Goal: Task Accomplishment & Management: Manage account settings

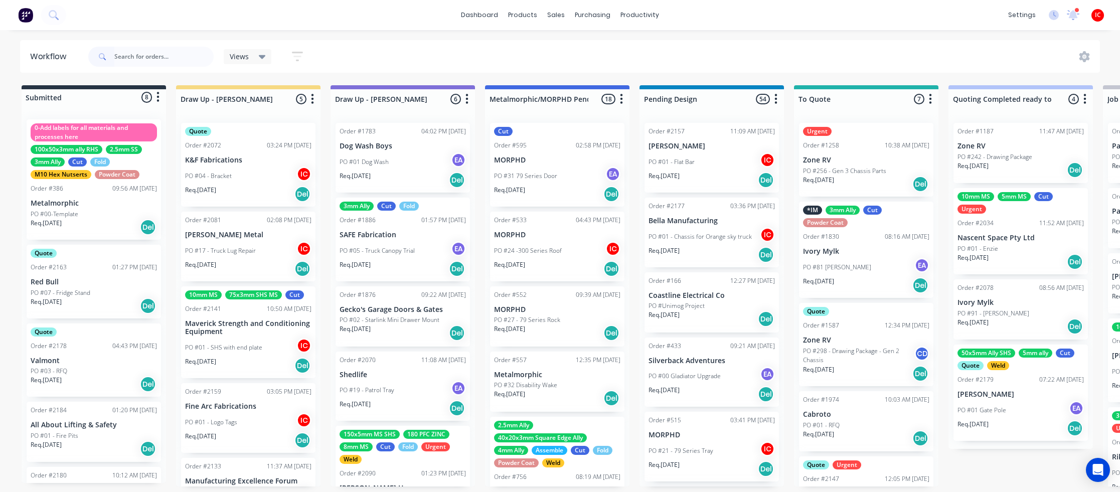
scroll to position [5, 0]
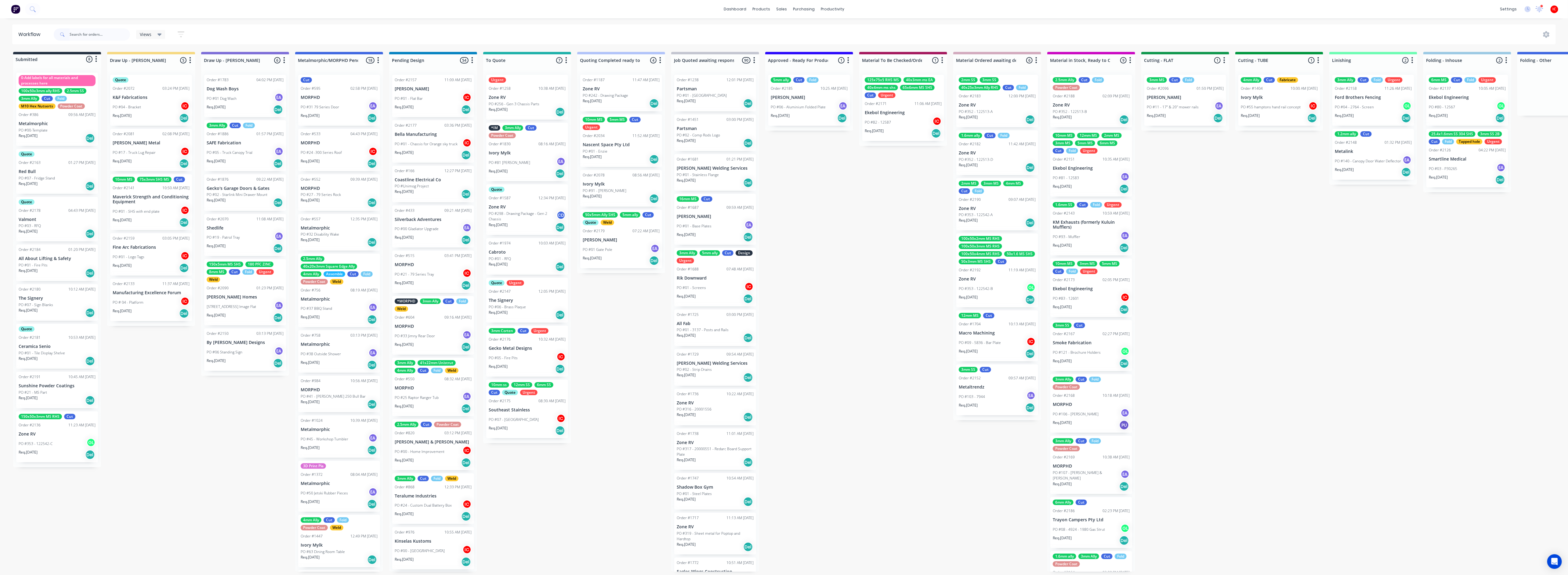
click at [169, 299] on div "Submitted 8 Status colour #273444 hex #273444 Save Cancel Summaries Total order…" at bounding box center [1212, 312] width 2434 height 520
click at [131, 299] on div "Submitted 8 Status colour #273444 hex #273444 Save Cancel Summaries Total order…" at bounding box center [1212, 312] width 2434 height 520
click at [139, 299] on div "Submitted 8 Status colour #273444 hex #273444 Save Cancel Summaries Total order…" at bounding box center [1212, 312] width 2434 height 520
drag, startPoint x: 152, startPoint y: 392, endPoint x: 169, endPoint y: 375, distance: 24.0
click at [155, 299] on div "Submitted 8 Status colour #273444 hex #273444 Save Cancel Summaries Total order…" at bounding box center [1212, 312] width 2434 height 520
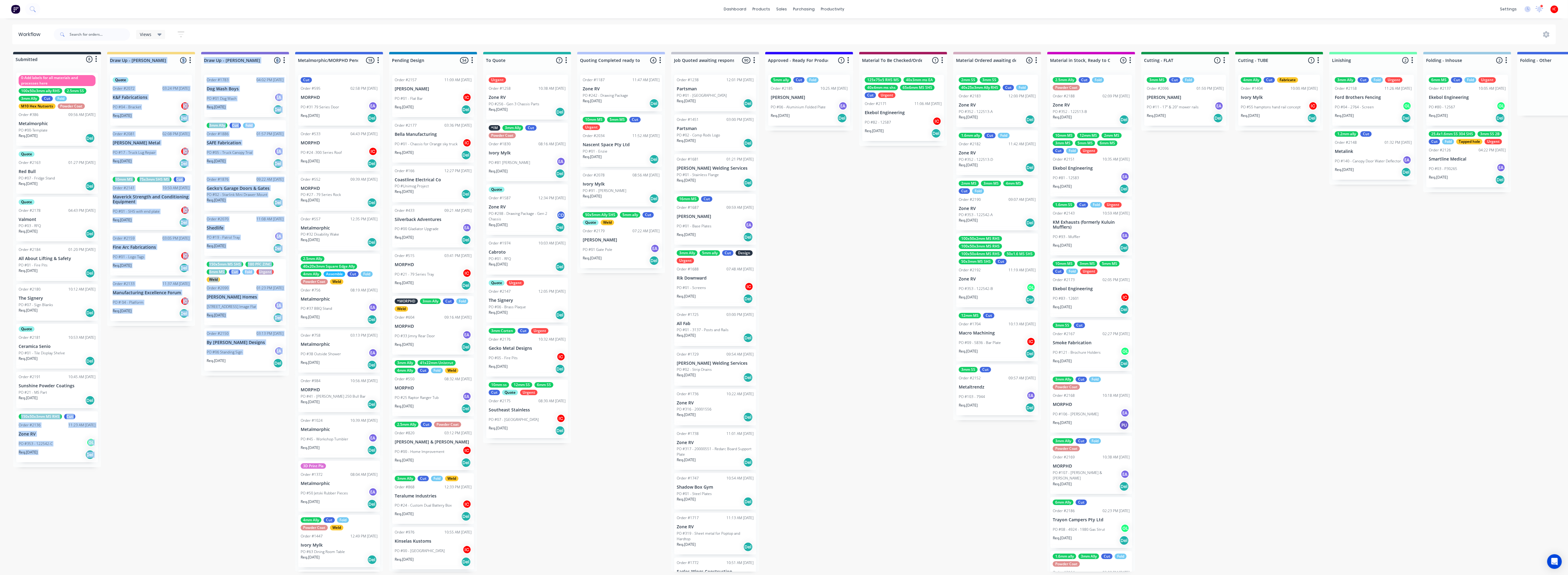
click at [133, 299] on div "Submitted 8 Status colour #273444 hex #273444 Save Cancel Summaries Total order…" at bounding box center [1212, 312] width 2434 height 520
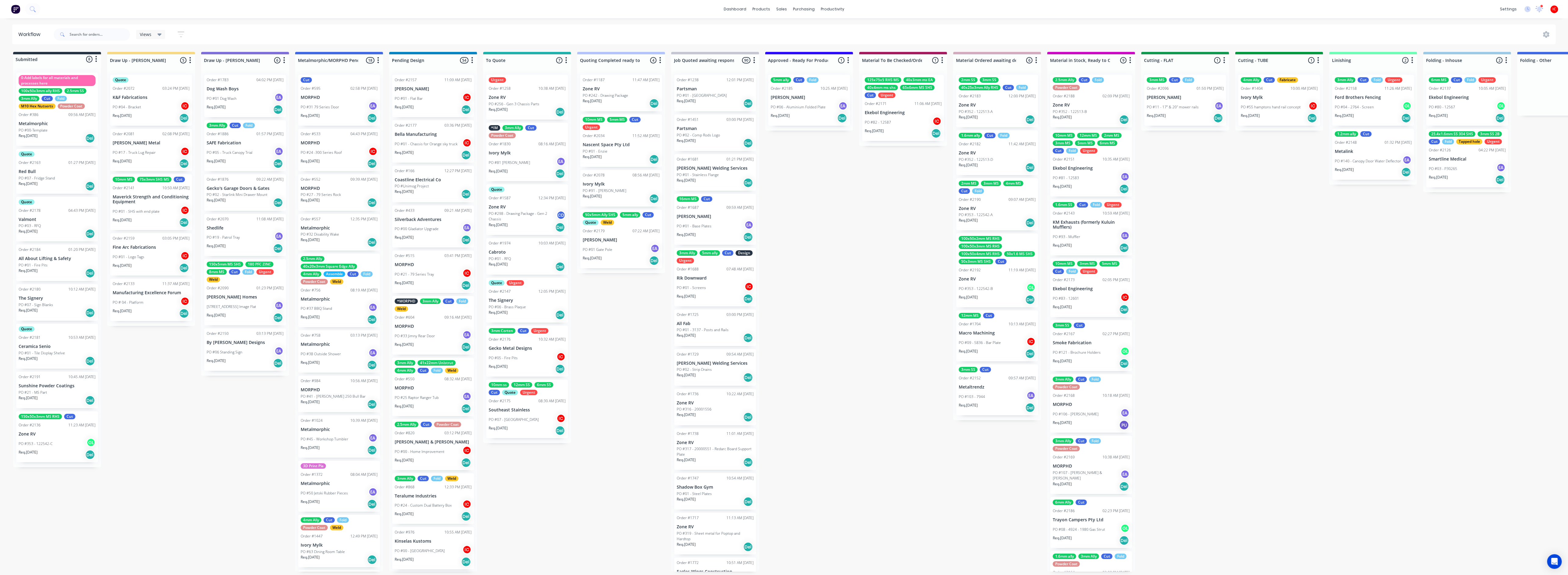
click at [147, 299] on div "Submitted 8 Status colour #273444 hex #273444 Save Cancel Summaries Total order…" at bounding box center [1212, 312] width 2434 height 520
click at [161, 299] on div "Submitted 8 Status colour #273444 hex #273444 Save Cancel Summaries Total order…" at bounding box center [1212, 312] width 2434 height 520
click at [152, 299] on div "Submitted 8 Status colour #273444 hex #273444 Save Cancel Summaries Total order…" at bounding box center [1212, 312] width 2434 height 520
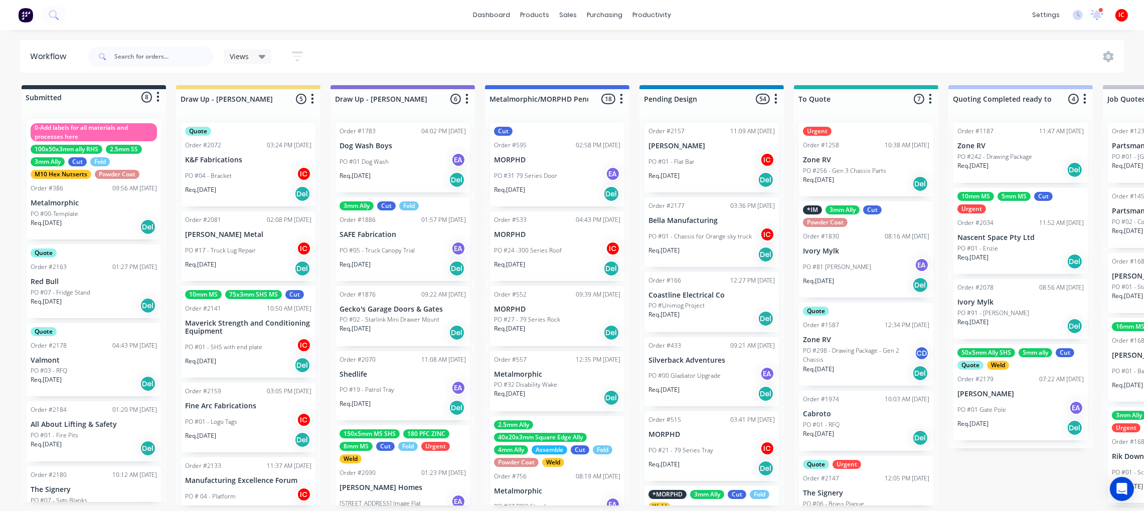
click at [234, 159] on div "Quote Order #2072 03:24 PM [DATE] K&F Fabrications PO #04 - Bracket IC Req. [DA…" at bounding box center [248, 165] width 134 height 84
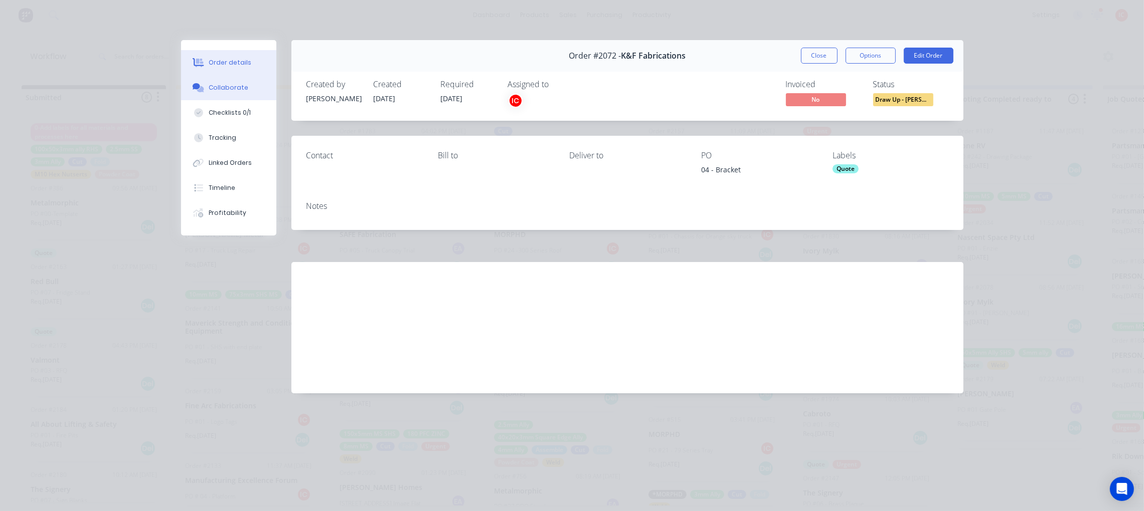
click at [217, 87] on div "Collaborate" at bounding box center [229, 87] width 40 height 9
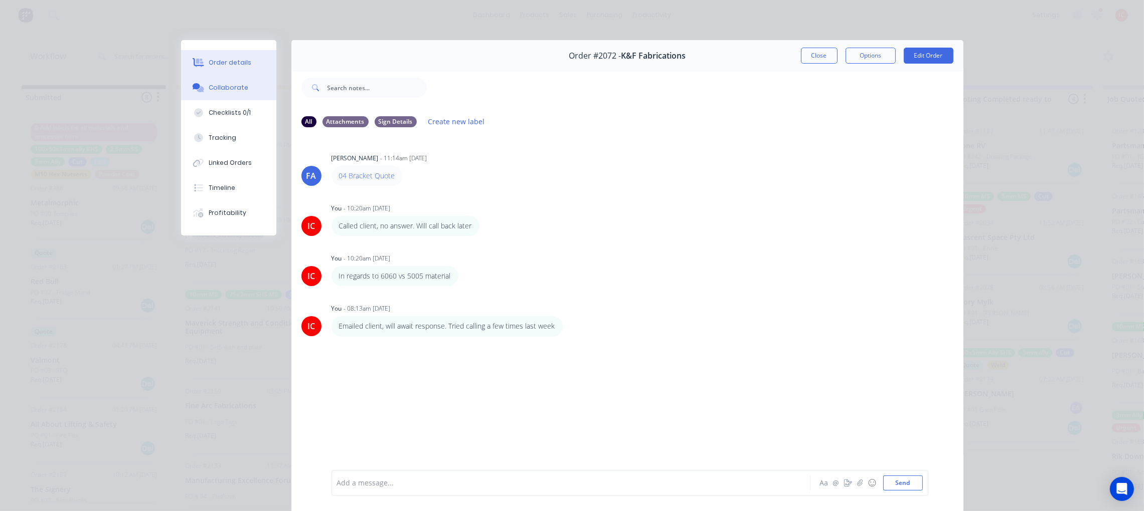
click at [231, 67] on button "Order details" at bounding box center [228, 62] width 95 height 25
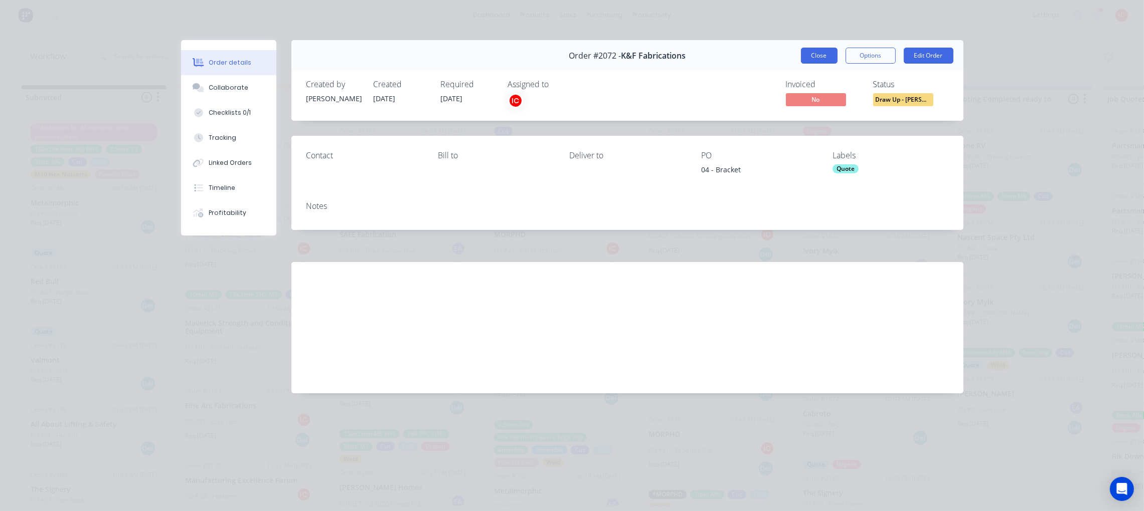
click at [828, 59] on button "Close" at bounding box center [819, 56] width 37 height 16
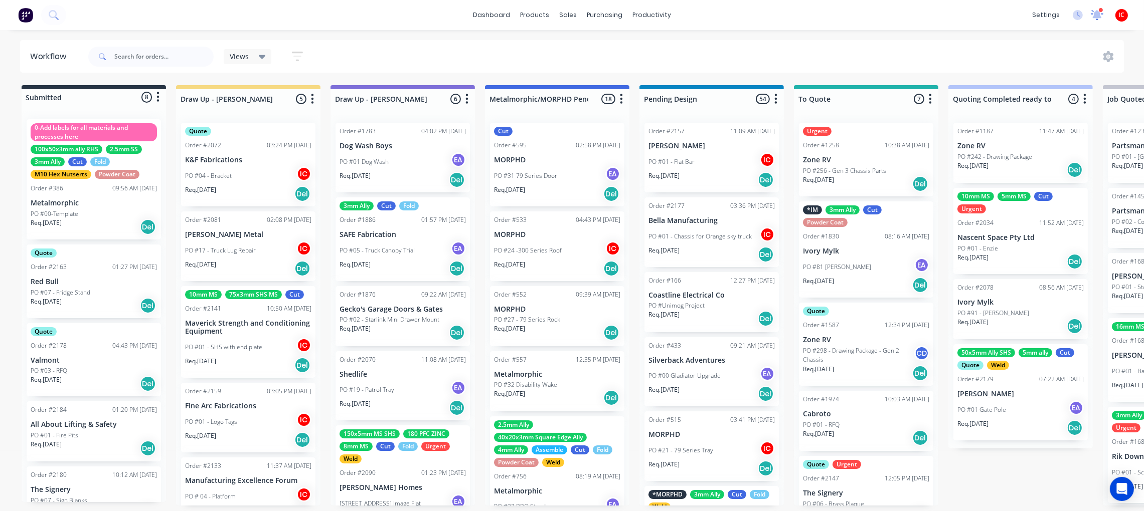
click at [1096, 17] on icon at bounding box center [1097, 14] width 10 height 10
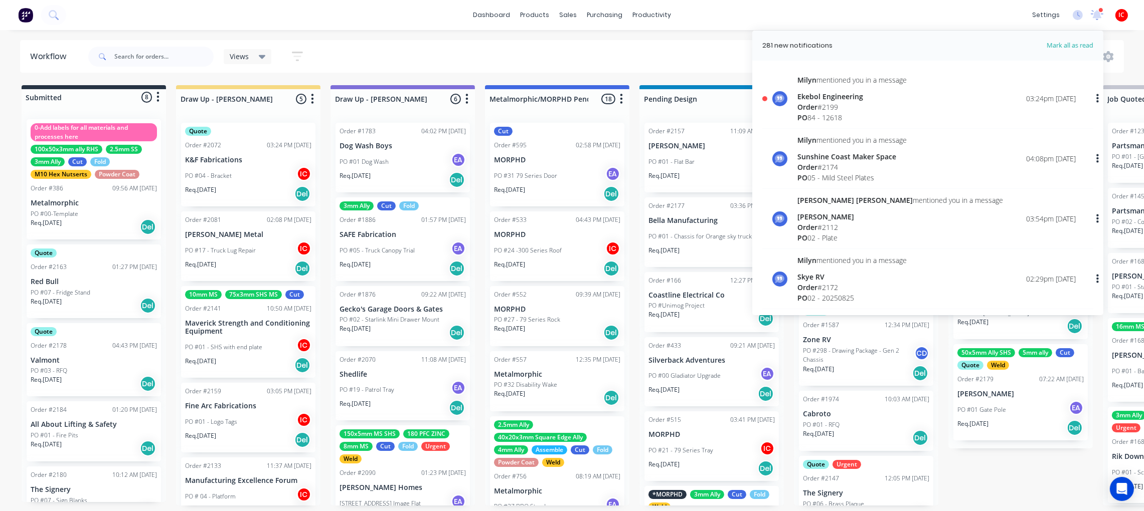
click at [871, 93] on div "Ekebol Engineering" at bounding box center [851, 96] width 109 height 11
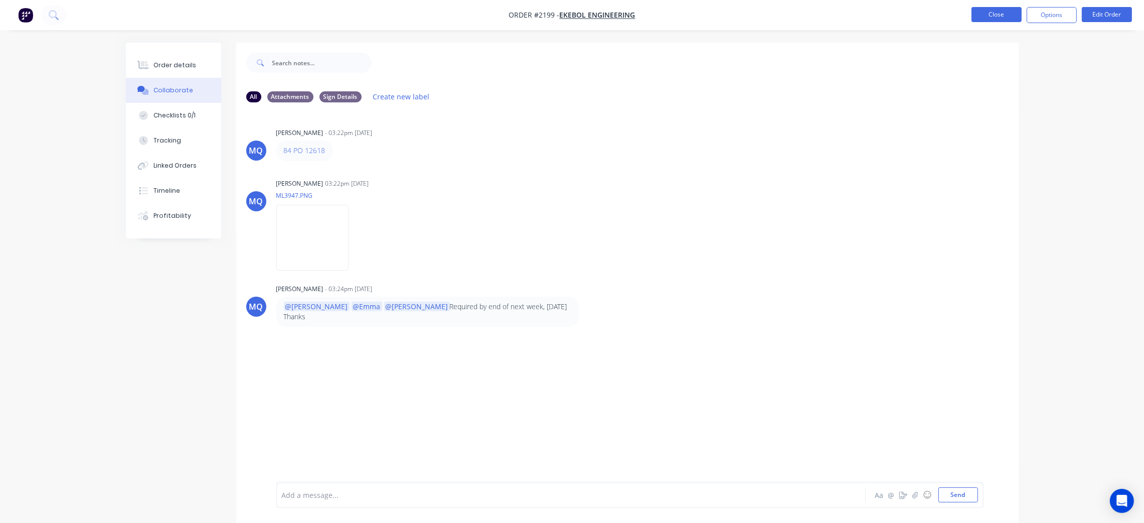
click at [997, 11] on button "Close" at bounding box center [996, 14] width 50 height 15
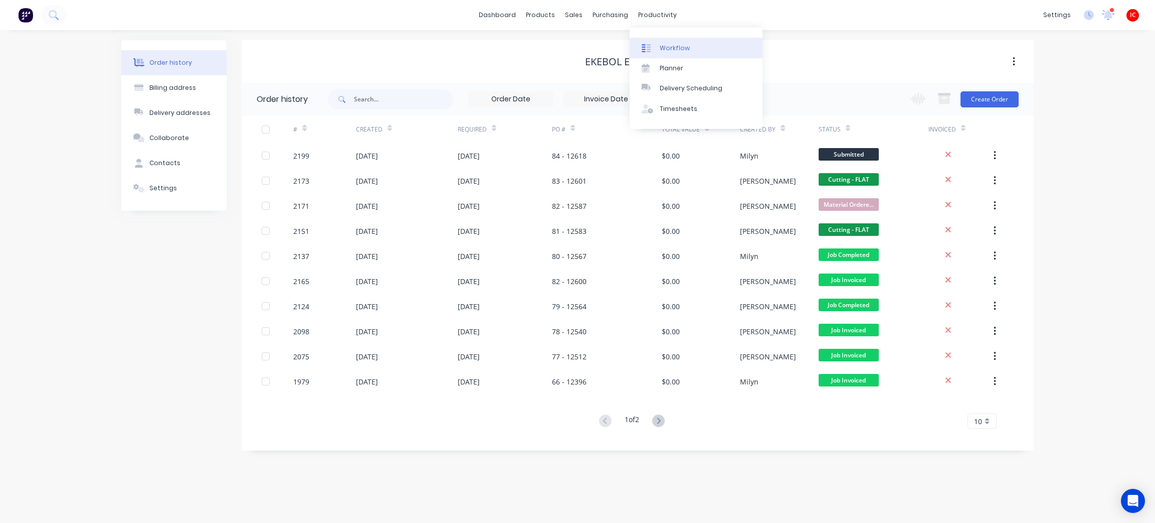
click at [652, 48] on div at bounding box center [649, 48] width 15 height 9
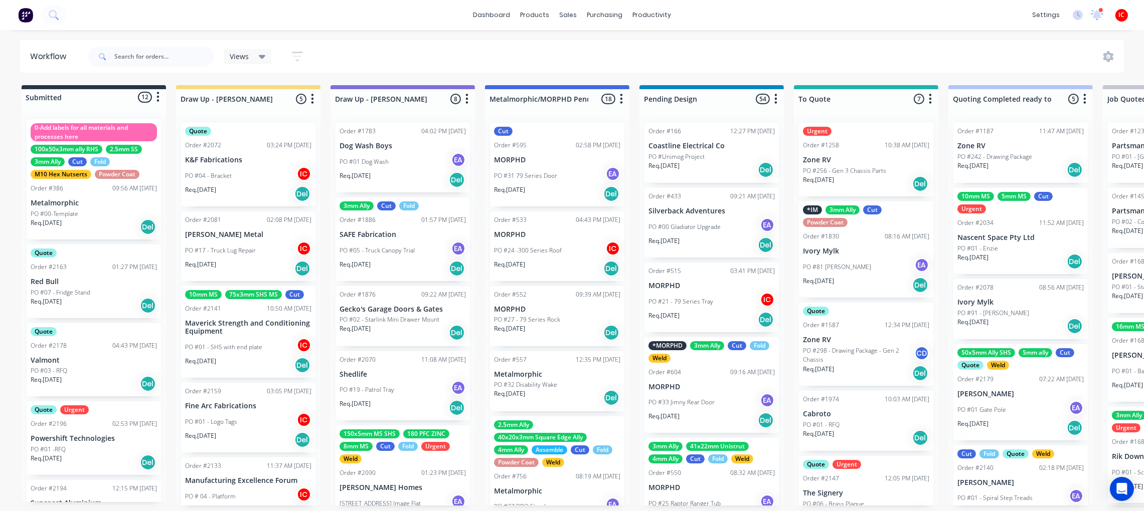
click at [245, 161] on p "K&F Fabrications" at bounding box center [248, 160] width 126 height 9
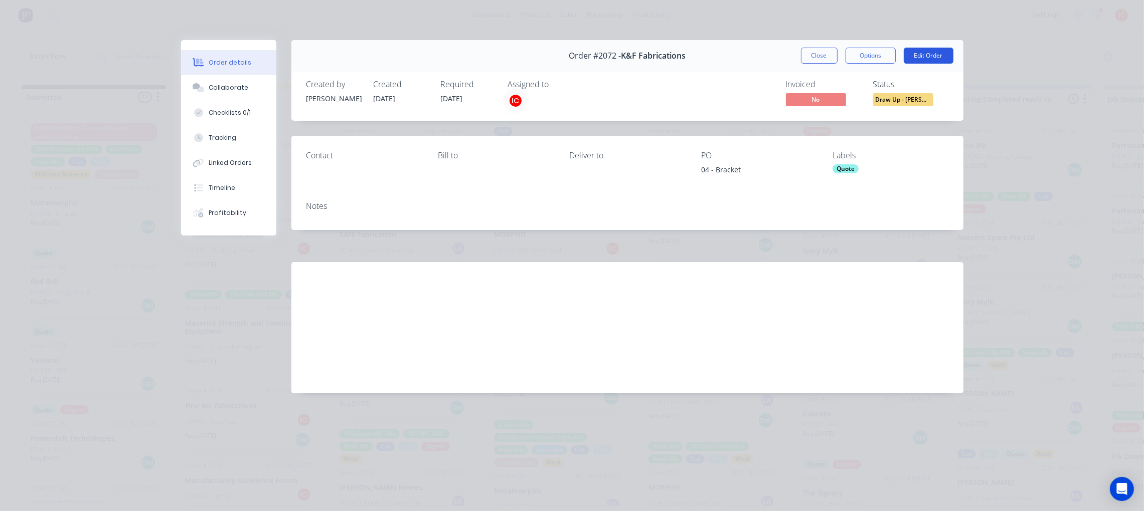
click at [933, 51] on button "Edit Order" at bounding box center [929, 56] width 50 height 16
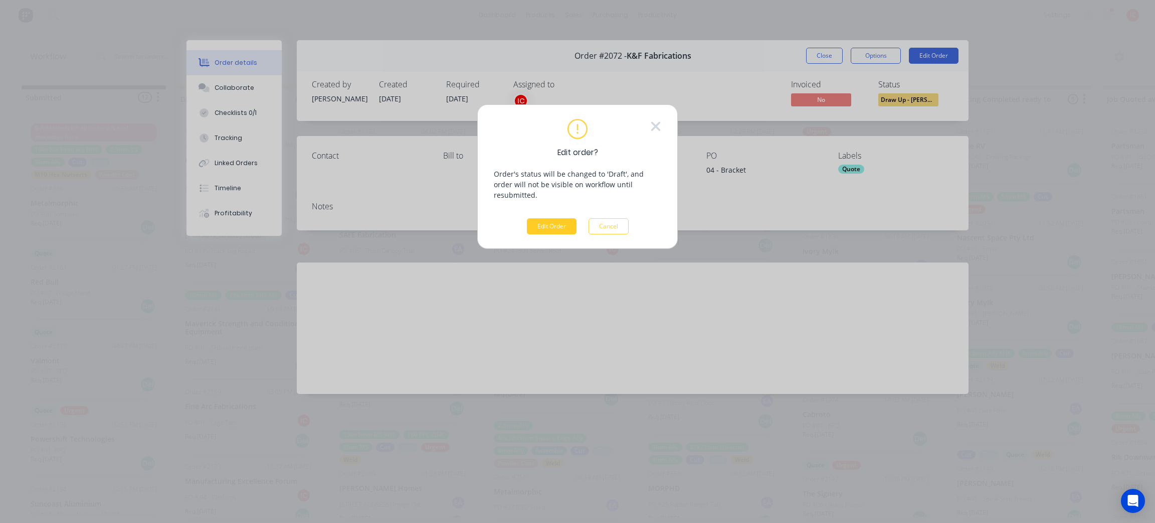
click at [537, 218] on button "Edit Order" at bounding box center [552, 226] width 50 height 16
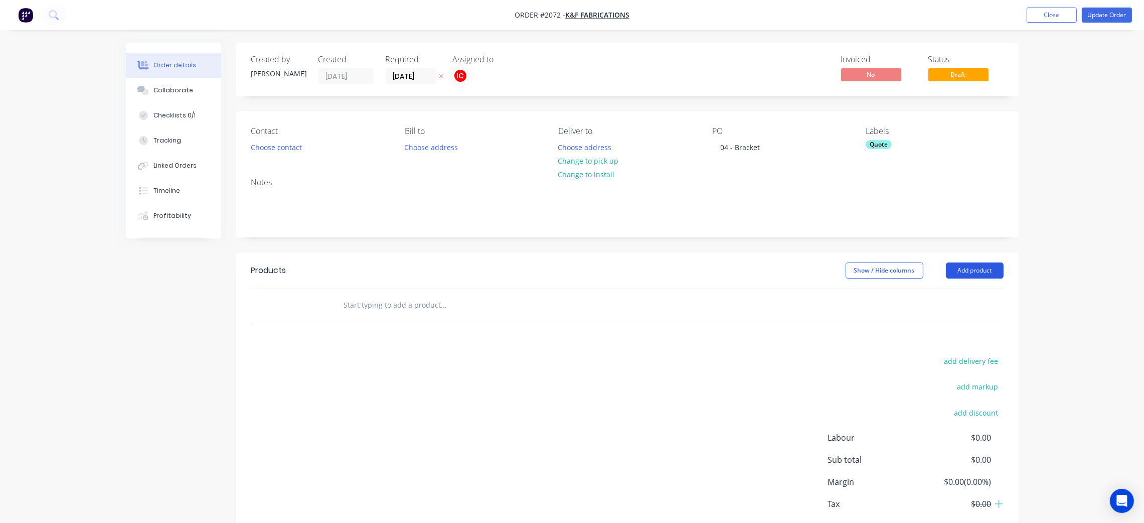
click at [963, 263] on button "Add product" at bounding box center [975, 270] width 58 height 16
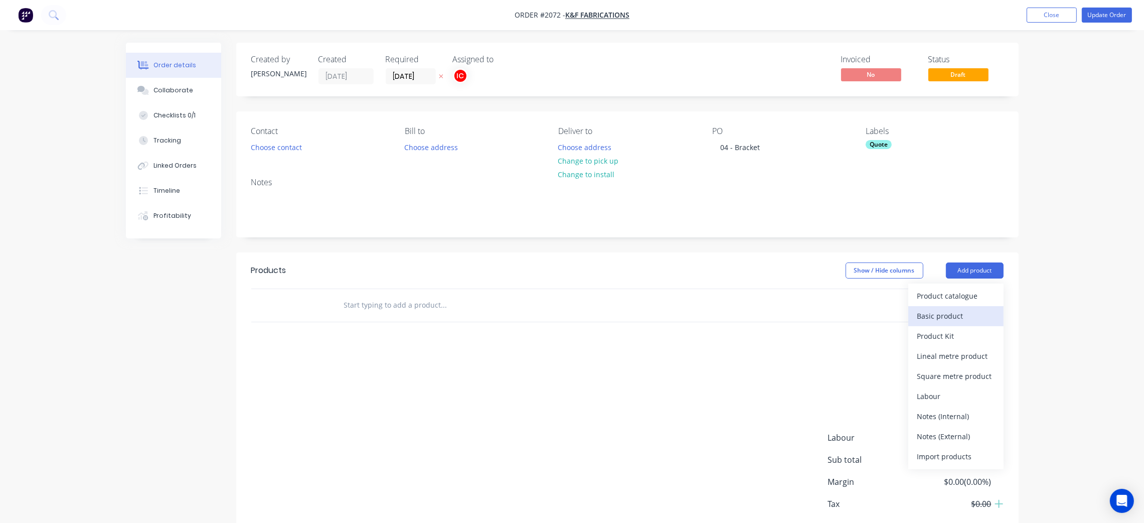
click at [973, 315] on div "Basic product" at bounding box center [955, 315] width 77 height 15
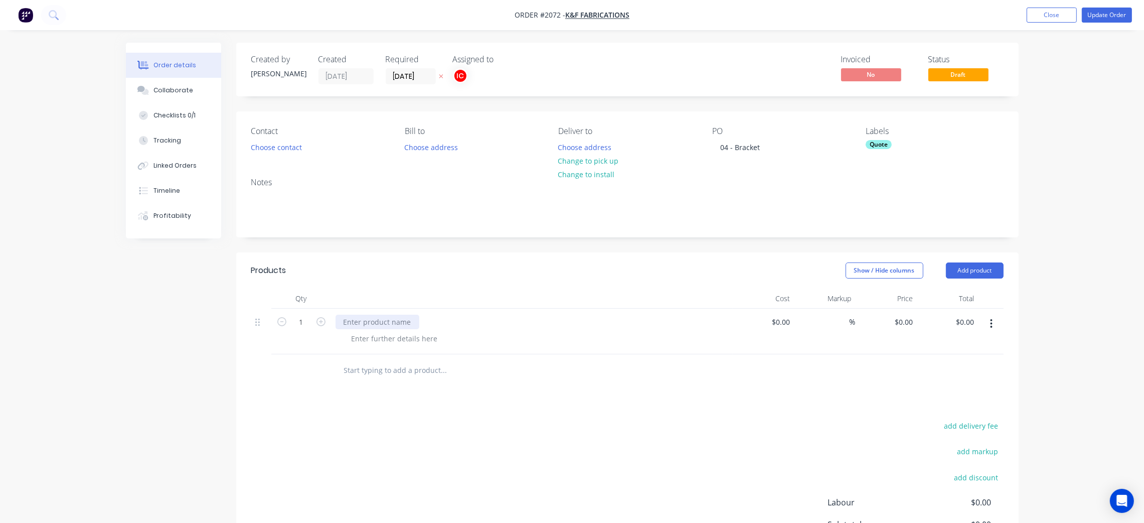
click at [408, 325] on div at bounding box center [377, 321] width 84 height 15
paste div
click at [404, 339] on div at bounding box center [395, 338] width 102 height 15
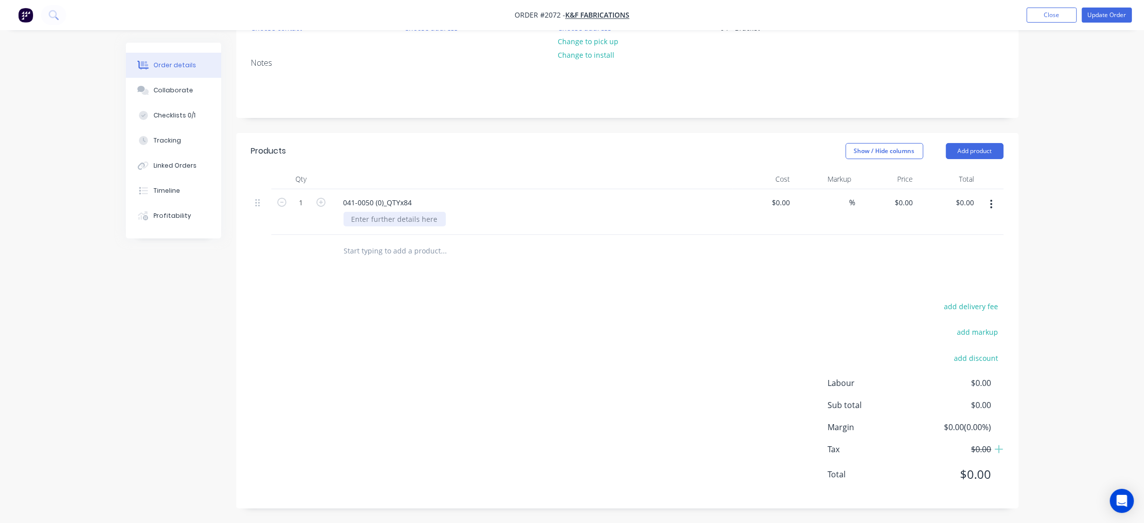
click at [386, 219] on div at bounding box center [395, 219] width 102 height 15
click at [376, 216] on div "Materialo: 6mm Ali Cut" at bounding box center [384, 224] width 80 height 25
click at [633, 212] on div "Material: 6mm Ali Cut" at bounding box center [536, 224] width 385 height 25
click at [995, 204] on button "button" at bounding box center [991, 204] width 24 height 18
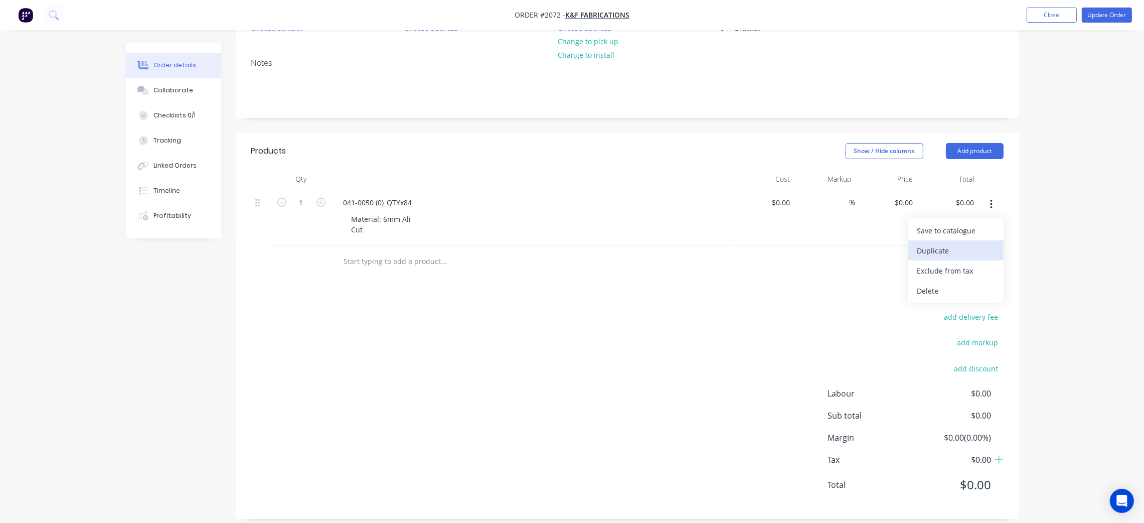
click at [971, 245] on div "Duplicate" at bounding box center [955, 250] width 77 height 15
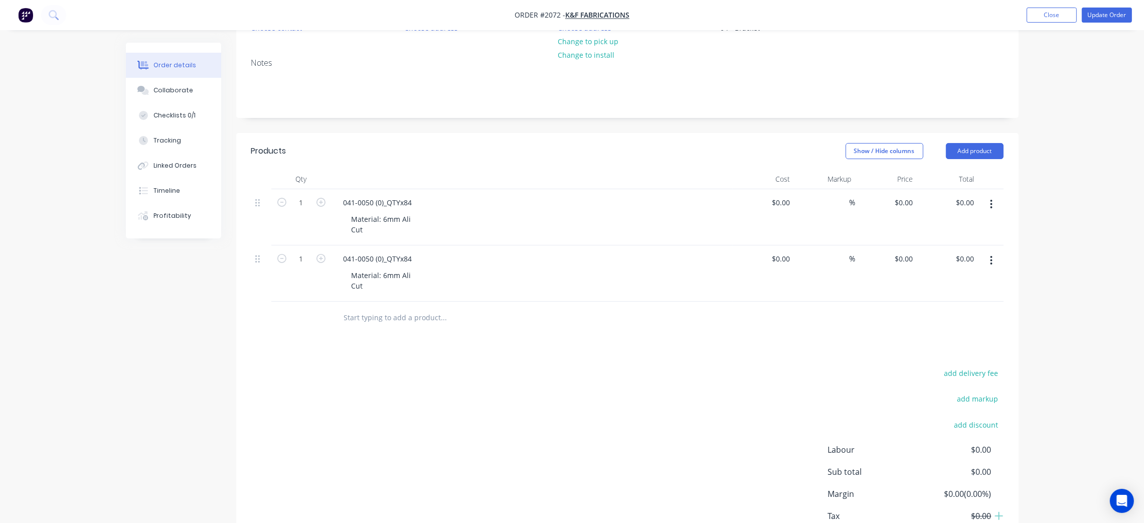
drag, startPoint x: 995, startPoint y: 260, endPoint x: 980, endPoint y: 270, distance: 18.4
click at [994, 260] on button "button" at bounding box center [991, 260] width 24 height 18
click at [962, 306] on div "Duplicate" at bounding box center [955, 306] width 77 height 15
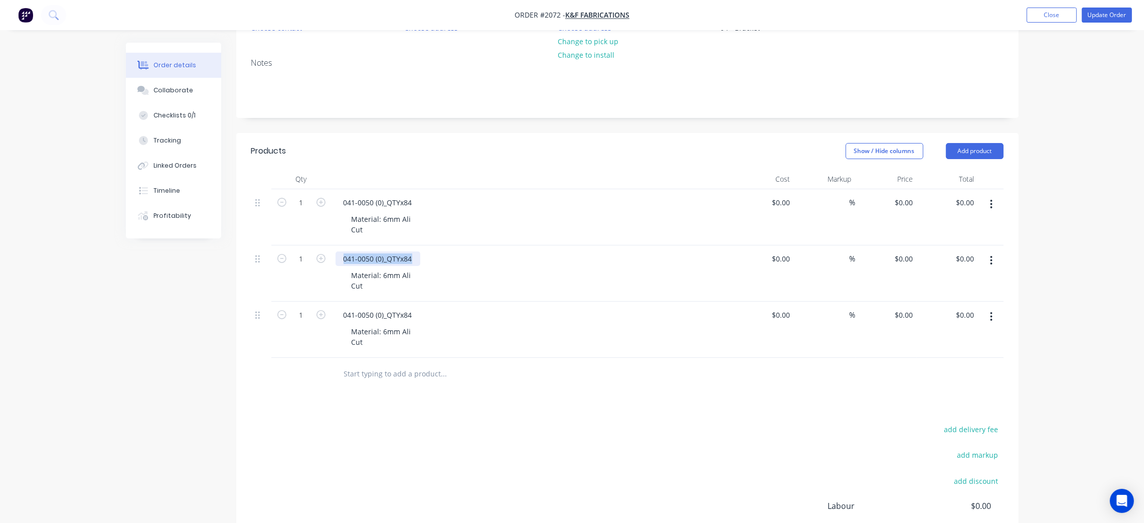
drag, startPoint x: 414, startPoint y: 253, endPoint x: 326, endPoint y: 251, distance: 87.8
click at [326, 251] on div "1 041-0050 (0)_QTYx84 Material: 6mm Ali Cut $0.00 $0.00 % $0.00 $0.00 $0.00 $0.…" at bounding box center [627, 273] width 752 height 56
paste div
drag, startPoint x: 414, startPoint y: 312, endPoint x: 314, endPoint y: 311, distance: 99.3
click at [314, 311] on div "1 041-0050 (0)_QTYx84 Material: 6mm Ali Cut $0.00 $0.00 % $0.00 $0.00 $0.00 $0.…" at bounding box center [627, 329] width 752 height 56
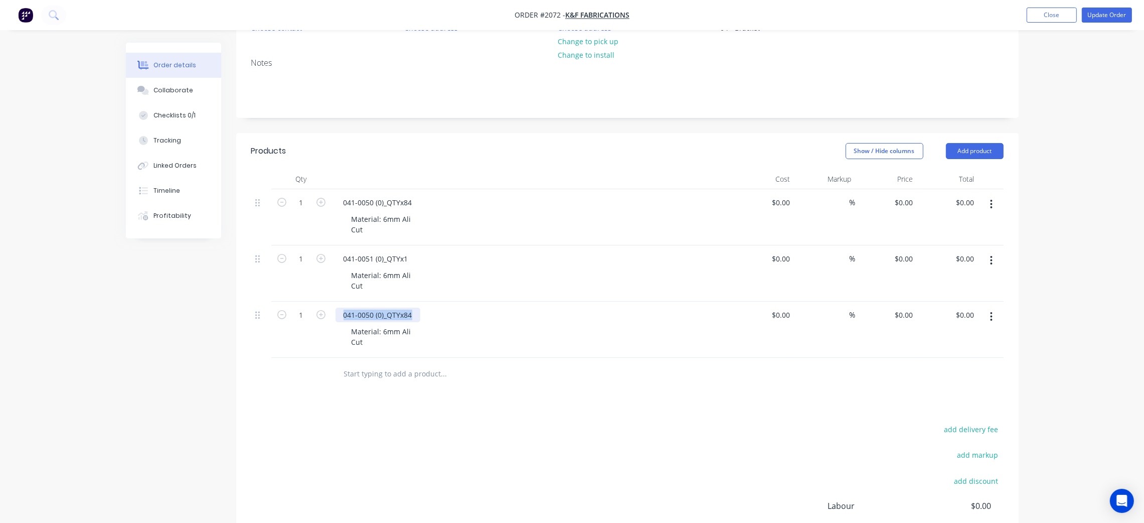
paste div
click at [519, 319] on div "041-0052 (0)_QTYx4" at bounding box center [531, 314] width 393 height 15
click at [320, 314] on icon "button" at bounding box center [320, 314] width 9 height 9
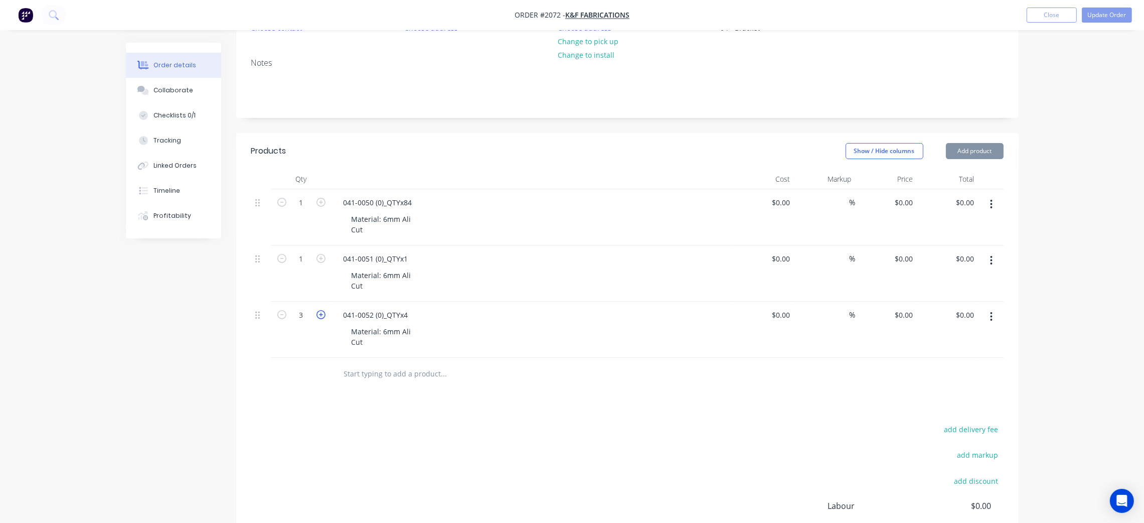
type input "4"
click at [303, 203] on input "1" at bounding box center [301, 202] width 26 height 15
type input "84"
click at [575, 436] on div "add delivery fee add markup add discount Labour $0.00 Sub total $0.00 Margin $0…" at bounding box center [627, 519] width 752 height 194
click at [993, 319] on button "button" at bounding box center [991, 316] width 24 height 18
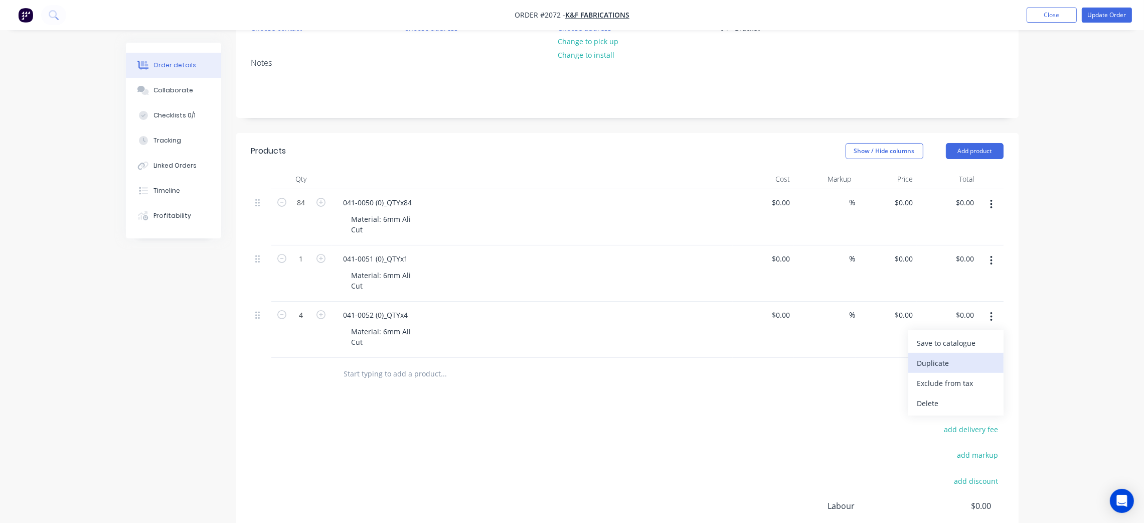
click at [953, 367] on div "Duplicate" at bounding box center [955, 363] width 77 height 15
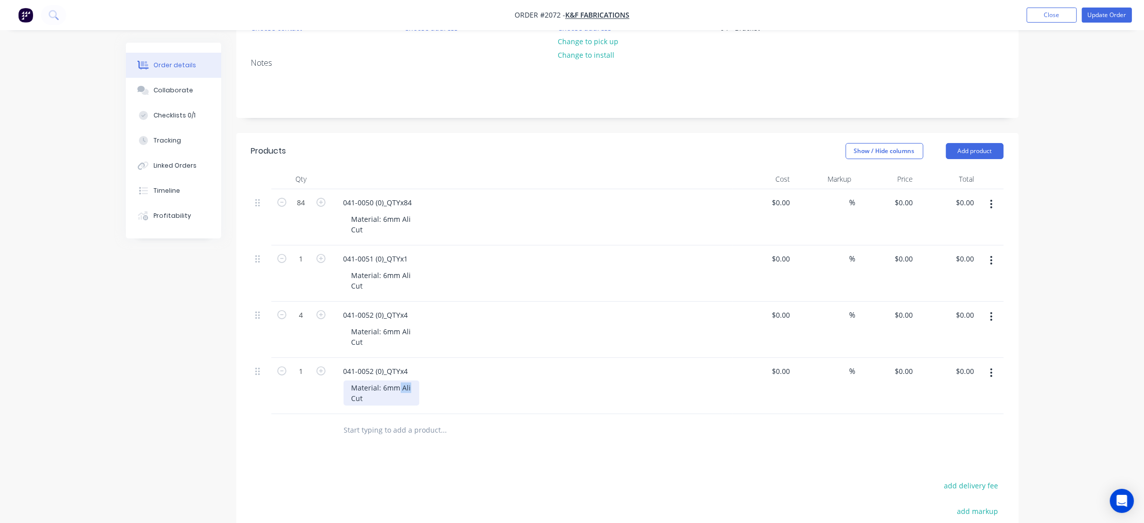
drag, startPoint x: 399, startPoint y: 387, endPoint x: 414, endPoint y: 388, distance: 15.1
click at [414, 388] on div "Material: 6mm Ali Cut" at bounding box center [382, 392] width 76 height 25
click at [532, 382] on div "Material: 6mm SS 304. NO4 Cut" at bounding box center [536, 392] width 385 height 25
click at [989, 373] on button "button" at bounding box center [991, 373] width 24 height 18
click at [932, 414] on div "Duplicate" at bounding box center [955, 419] width 77 height 15
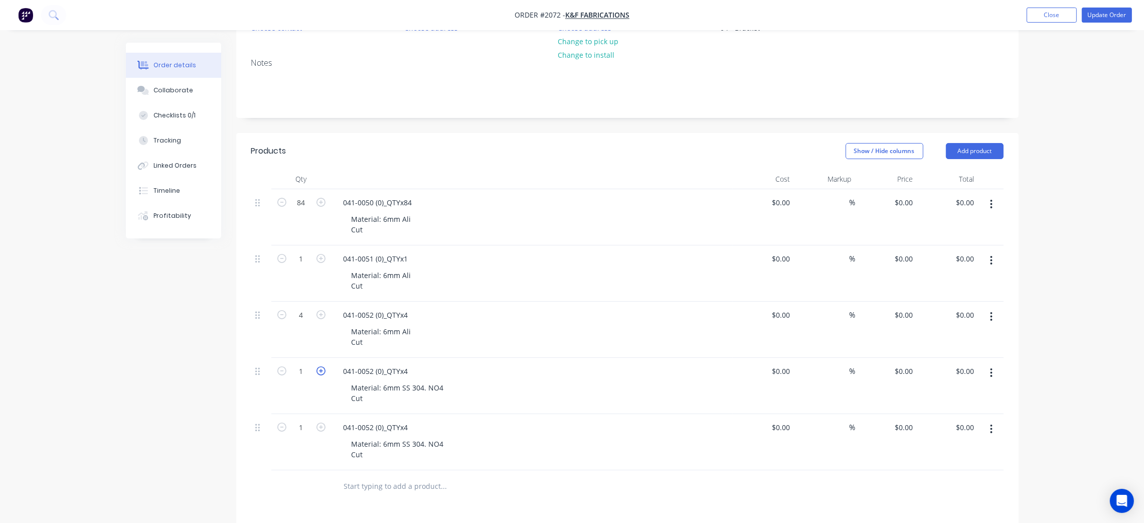
click at [319, 374] on icon "button" at bounding box center [320, 370] width 9 height 9
type input "4"
drag, startPoint x: 411, startPoint y: 426, endPoint x: 307, endPoint y: 426, distance: 103.3
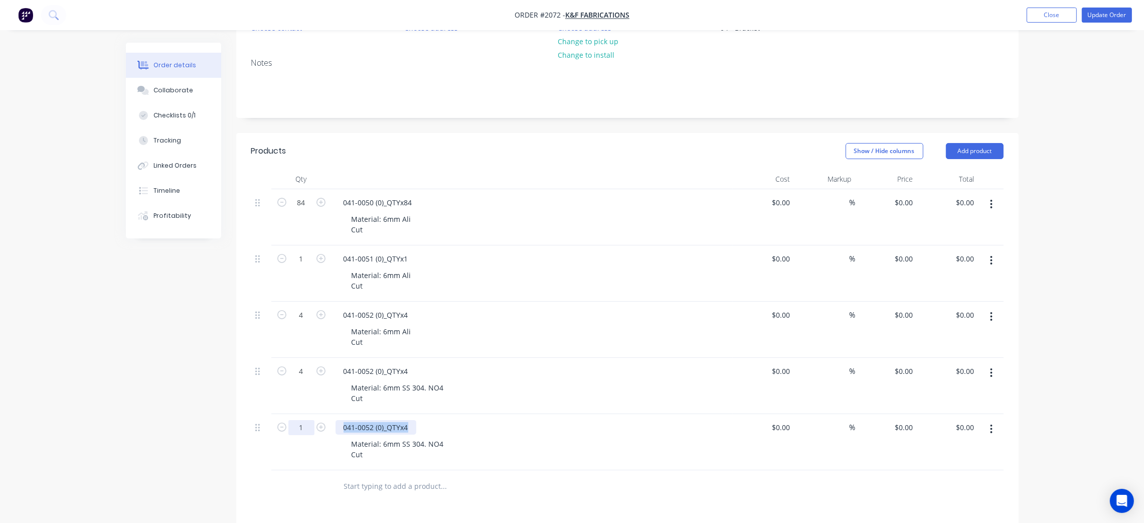
click at [307, 426] on div "1 041-0052 (0)_QTYx4 Material: 6mm SS 304. NO4 Cut $0.00 $0.00 % $0.00 $0.00 $0…" at bounding box center [627, 442] width 752 height 56
paste div
click at [991, 427] on icon "button" at bounding box center [991, 428] width 3 height 11
click at [947, 473] on div "Duplicate" at bounding box center [955, 475] width 77 height 15
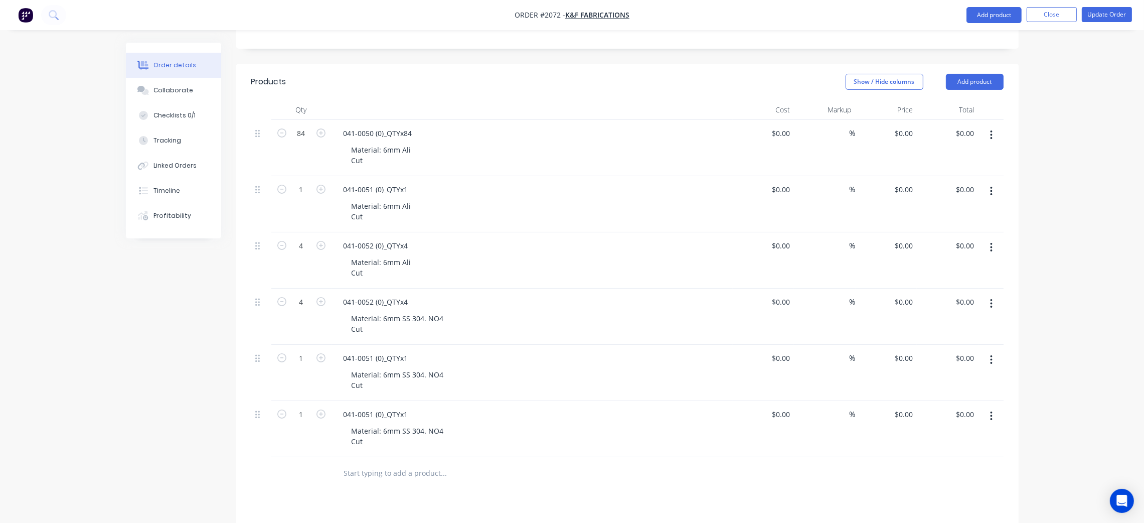
scroll to position [270, 0]
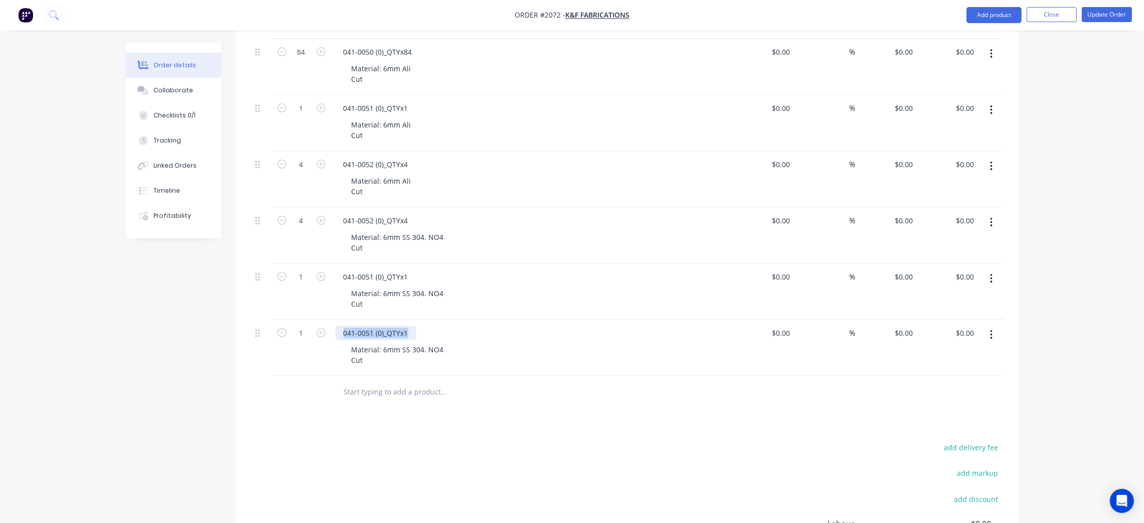
drag, startPoint x: 411, startPoint y: 333, endPoint x: 339, endPoint y: 329, distance: 71.9
click at [339, 329] on div "041-0051 (0)_QTYx1" at bounding box center [375, 332] width 81 height 15
paste div
click at [672, 369] on div "041-0050 (0)_QTYx84 Material: 6mm SS 304. NO4 Cut" at bounding box center [531, 347] width 401 height 56
drag, startPoint x: 258, startPoint y: 333, endPoint x: 269, endPoint y: 208, distance: 125.8
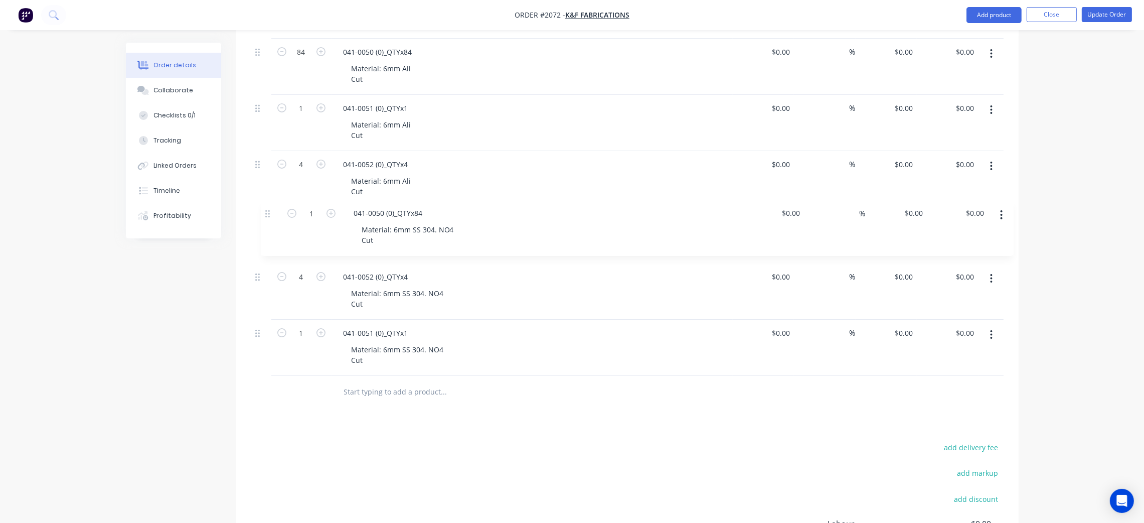
click at [269, 208] on div "84 041-0050 (0)_QTYx84 Material: 6mm Ali Cut $0.00 $0.00 % $0.00 $0.00 $0.00 $0…" at bounding box center [627, 207] width 752 height 337
drag, startPoint x: 256, startPoint y: 328, endPoint x: 258, endPoint y: 267, distance: 61.2
click at [258, 267] on div "84 041-0050 (0)_QTYx84 Material: 6mm Ali Cut $0.00 $0.00 % $0.00 $0.00 $0.00 $0…" at bounding box center [627, 207] width 752 height 337
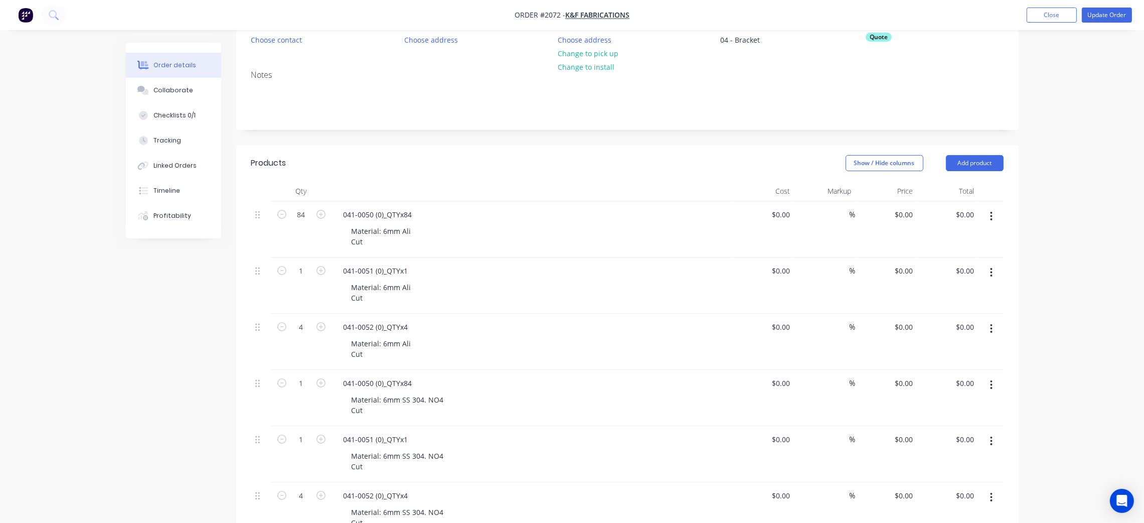
scroll to position [0, 0]
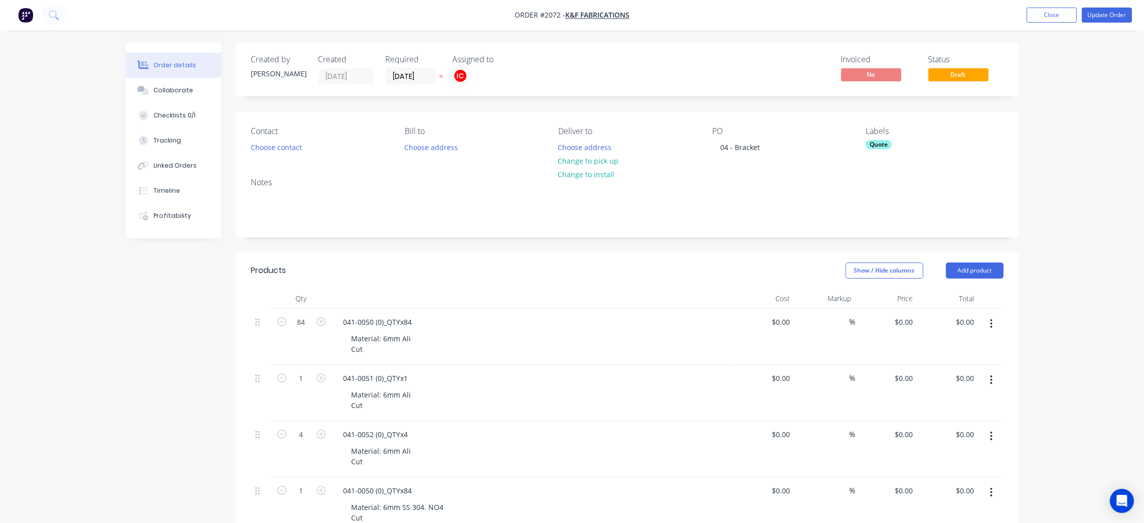
click at [877, 146] on div "Quote" at bounding box center [879, 144] width 26 height 9
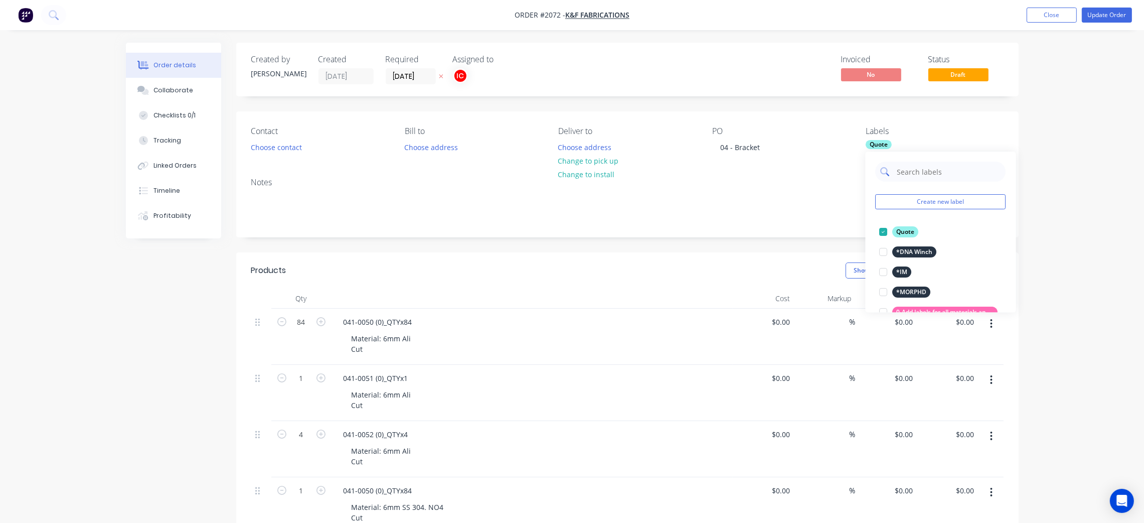
click at [921, 171] on input "text" at bounding box center [948, 171] width 105 height 20
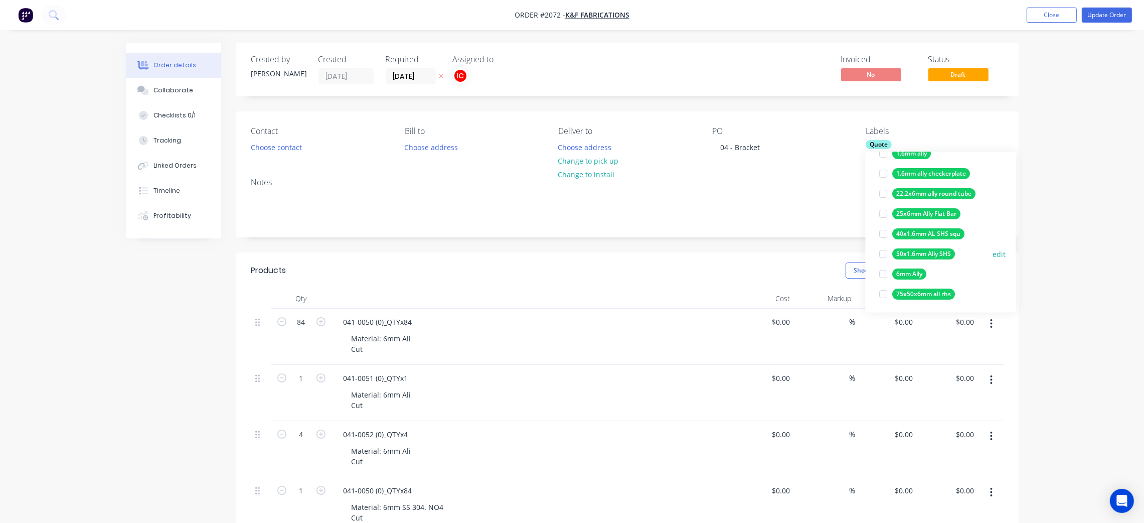
scroll to position [80, 0]
click at [884, 271] on div at bounding box center [884, 272] width 20 height 20
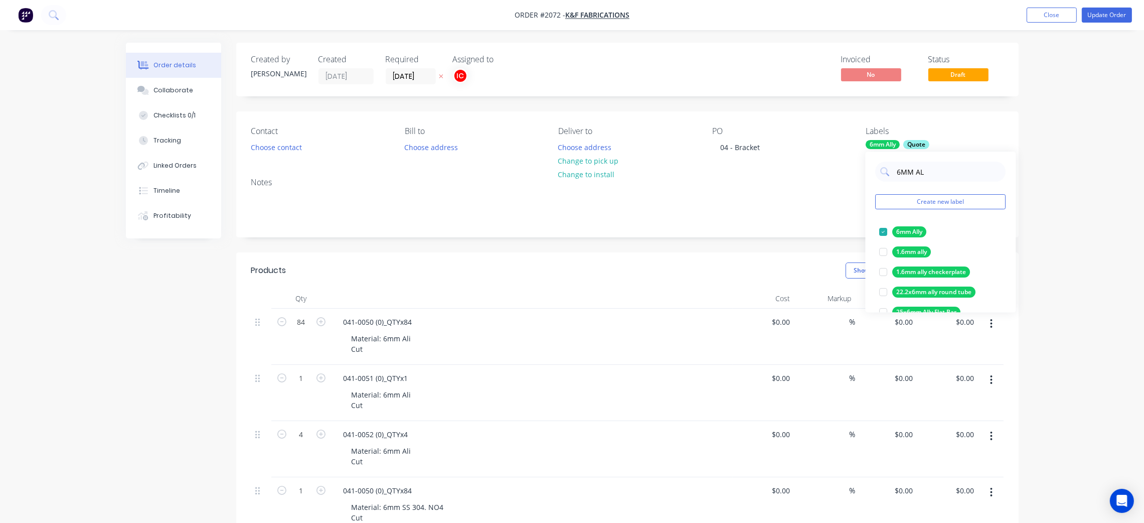
drag, startPoint x: 937, startPoint y: 175, endPoint x: 861, endPoint y: 174, distance: 75.7
click at [861, 174] on body "Order #2072 - K&F Fabrications Add product Close Update Order Order details Col…" at bounding box center [572, 467] width 1144 height 934
drag, startPoint x: 916, startPoint y: 173, endPoint x: 892, endPoint y: 175, distance: 23.6
click at [892, 175] on div "6MM AL" at bounding box center [941, 171] width 130 height 20
type input "6MM SS"
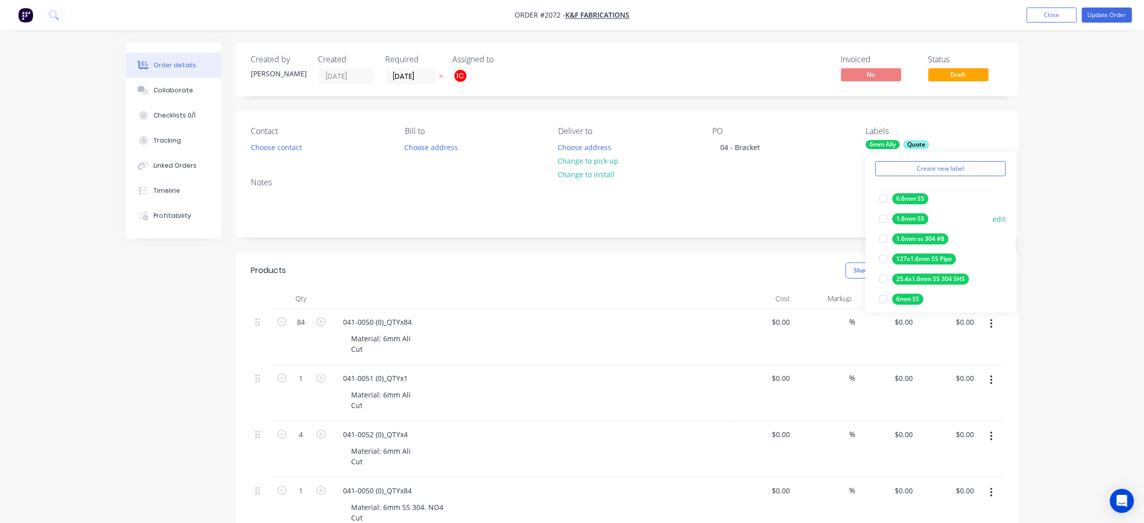
scroll to position [60, 0]
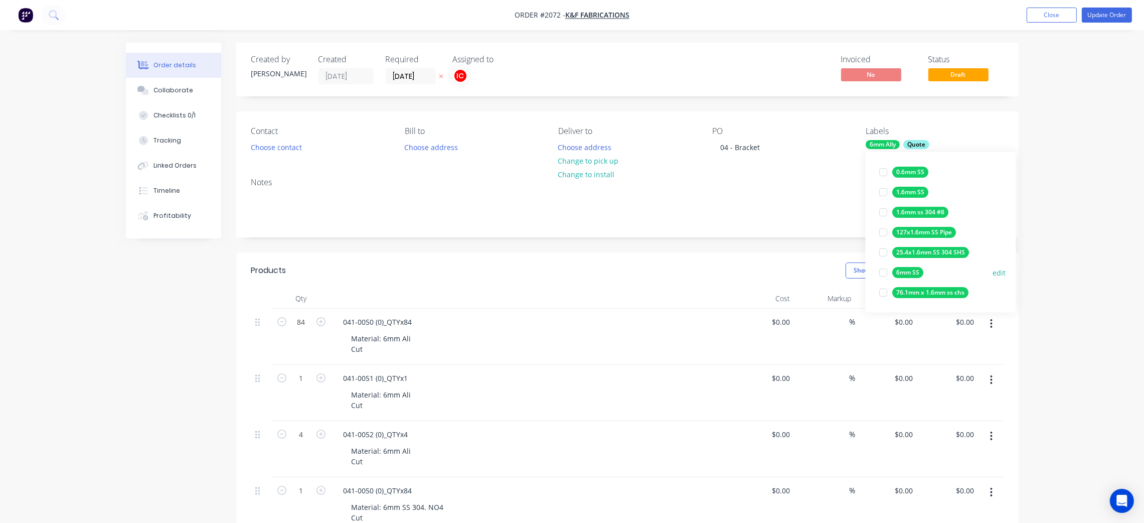
click at [883, 270] on div at bounding box center [884, 272] width 20 height 20
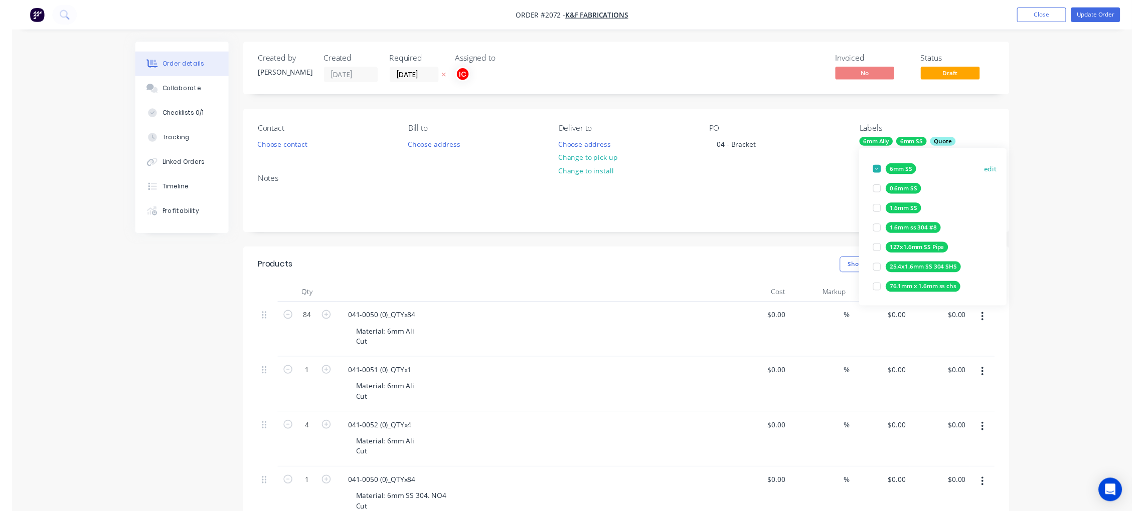
scroll to position [0, 0]
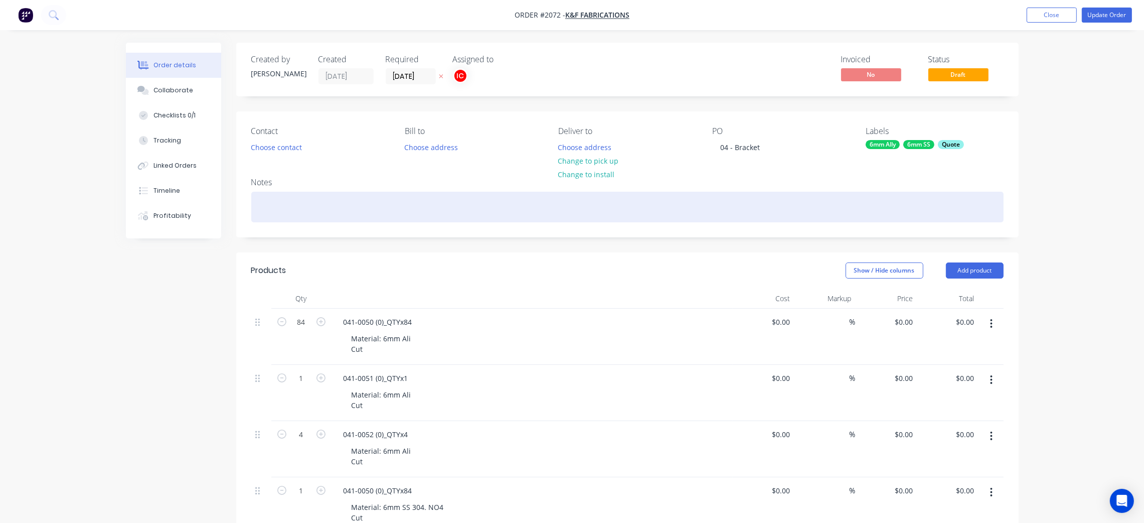
click at [754, 214] on div at bounding box center [627, 207] width 752 height 31
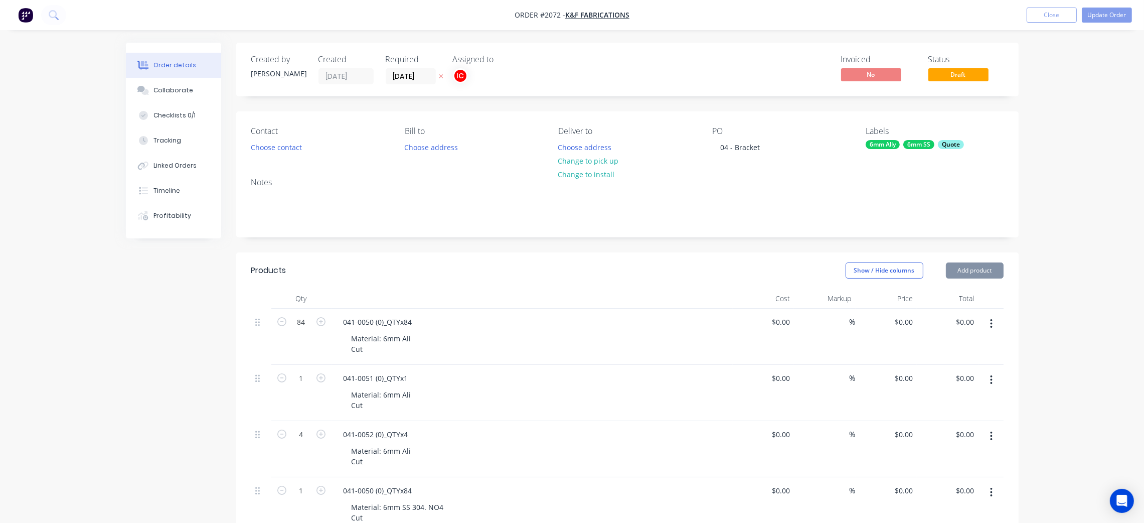
click at [953, 147] on div "Quote" at bounding box center [951, 144] width 26 height 9
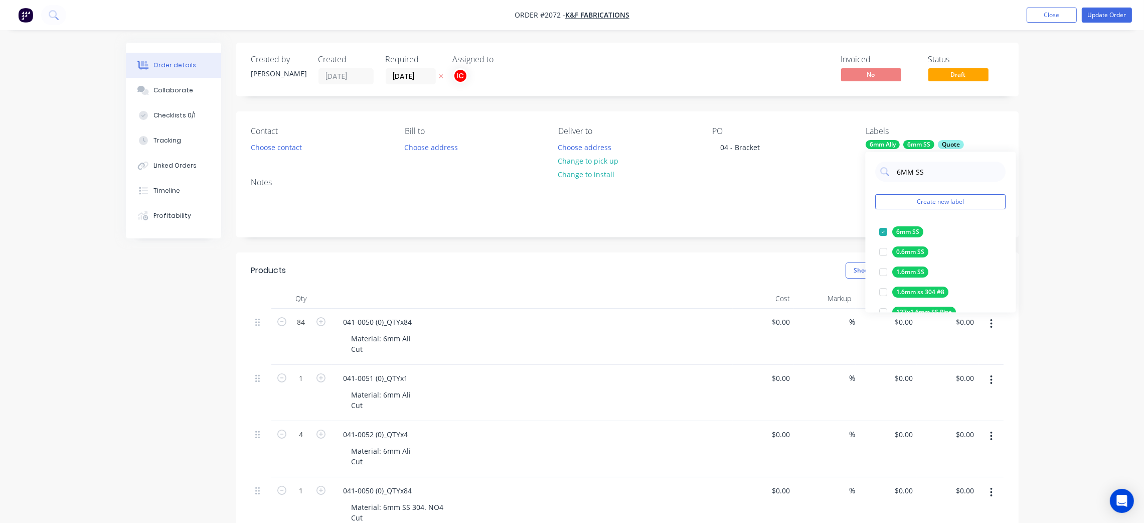
drag, startPoint x: 948, startPoint y: 170, endPoint x: 874, endPoint y: 170, distance: 74.7
click at [874, 170] on div "6MM SS Create new label 6mm SS edit 0.6mm SS edit 1.6mm SS edit 1.6mm ss 304 #8…" at bounding box center [941, 231] width 150 height 160
type input "CUT"
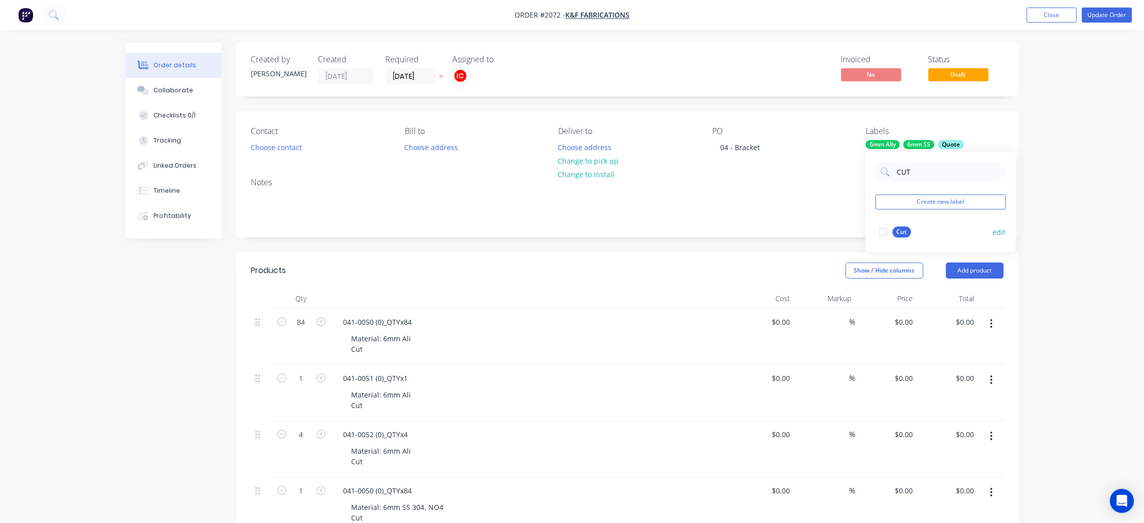
click at [885, 231] on div at bounding box center [884, 232] width 20 height 20
click at [766, 224] on div "Notes" at bounding box center [627, 202] width 782 height 67
click at [1098, 19] on button "Update Order" at bounding box center [1107, 15] width 50 height 15
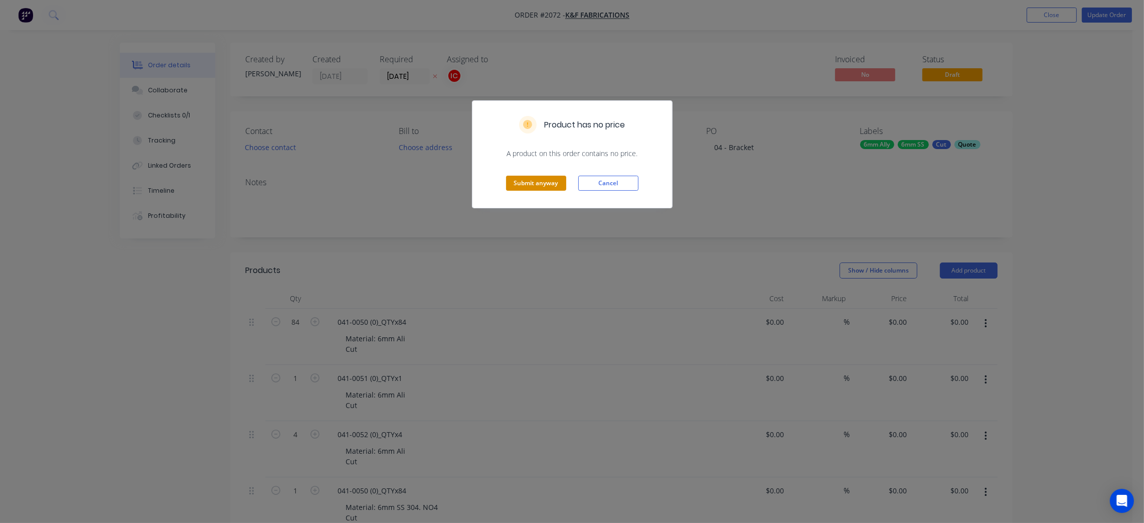
click at [541, 178] on button "Submit anyway" at bounding box center [536, 183] width 60 height 15
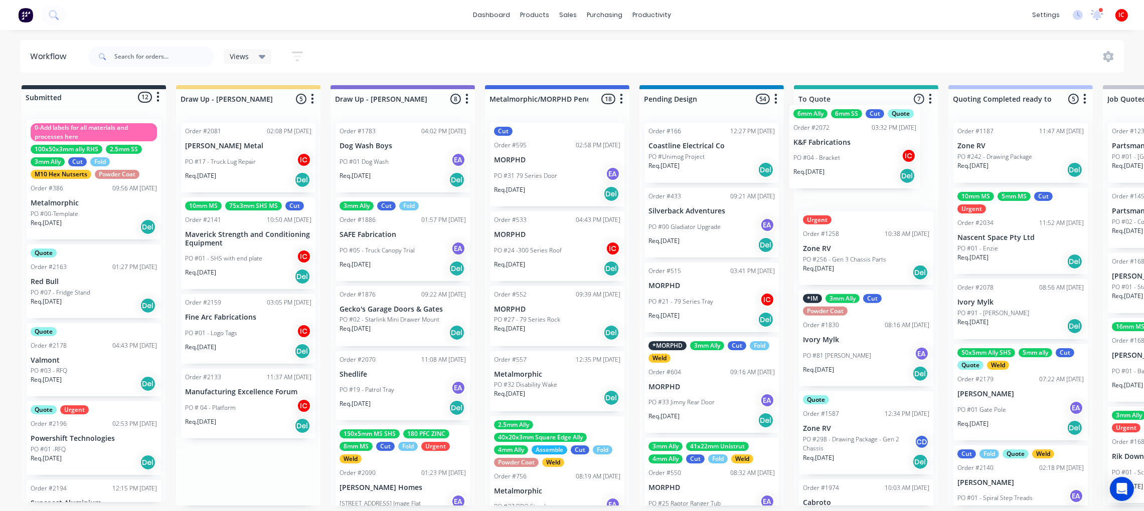
drag, startPoint x: 251, startPoint y: 168, endPoint x: 865, endPoint y: 149, distance: 613.6
